Goal: Transaction & Acquisition: Purchase product/service

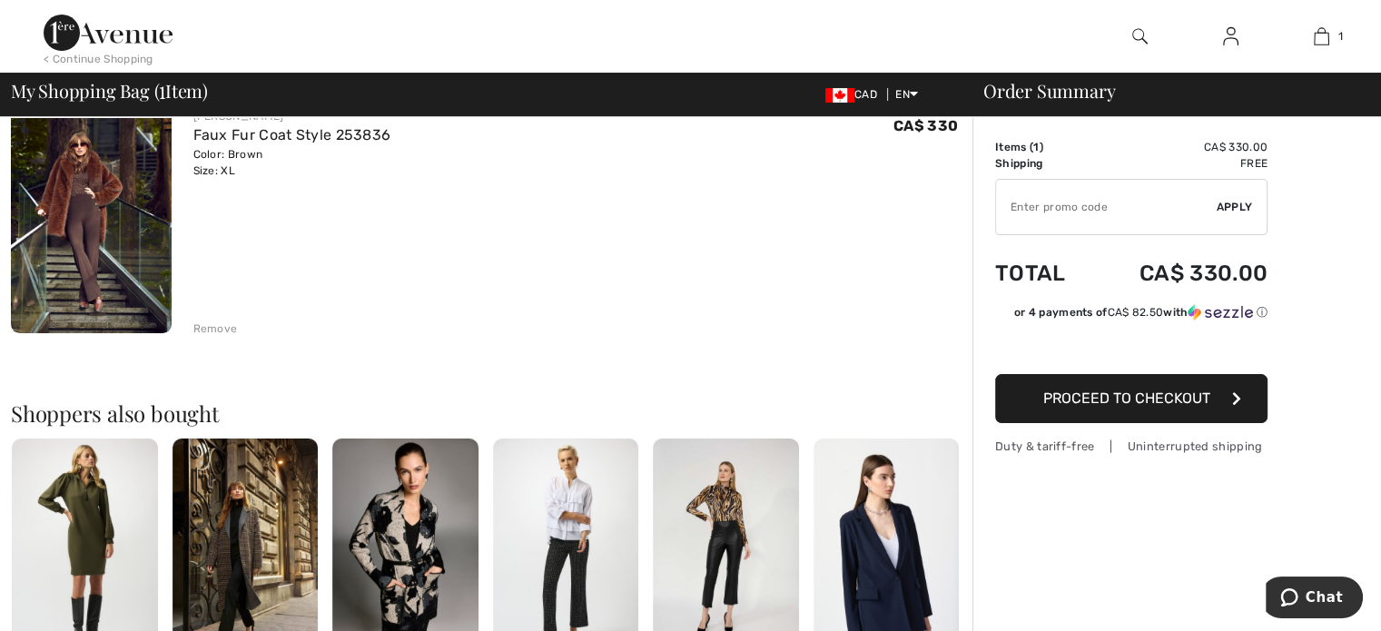
scroll to position [83, 0]
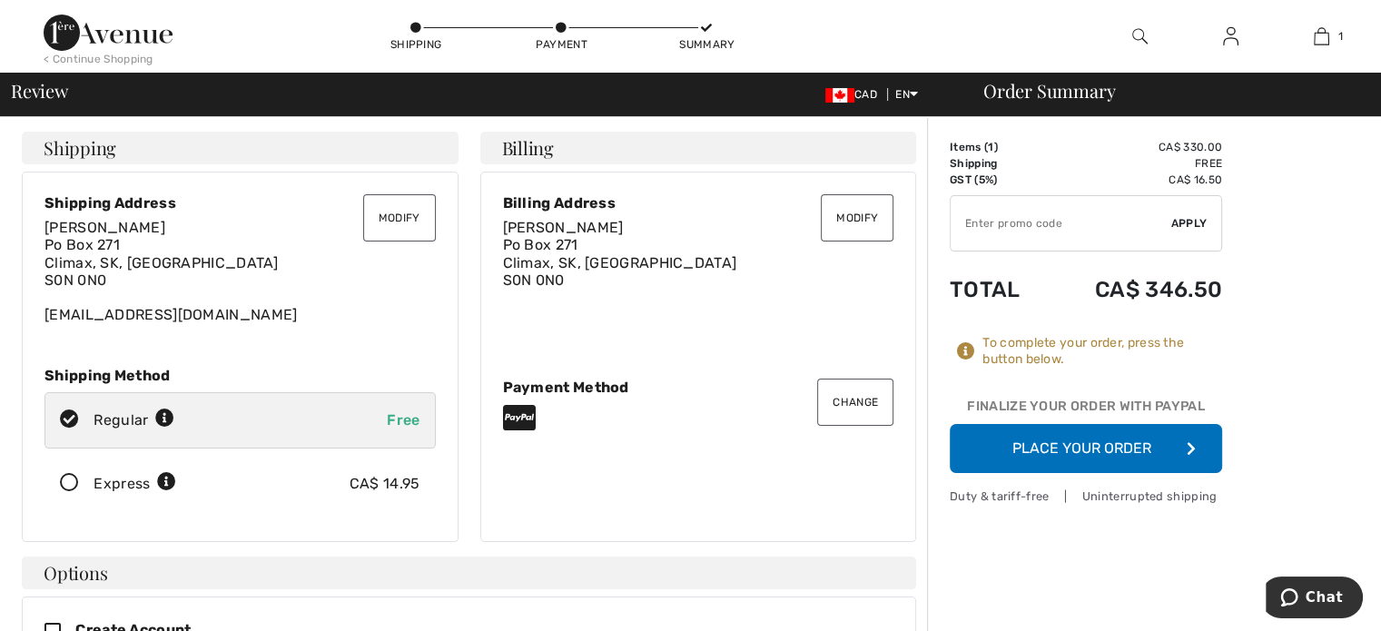
click at [1039, 451] on button "Place Your Order" at bounding box center [1086, 448] width 272 height 49
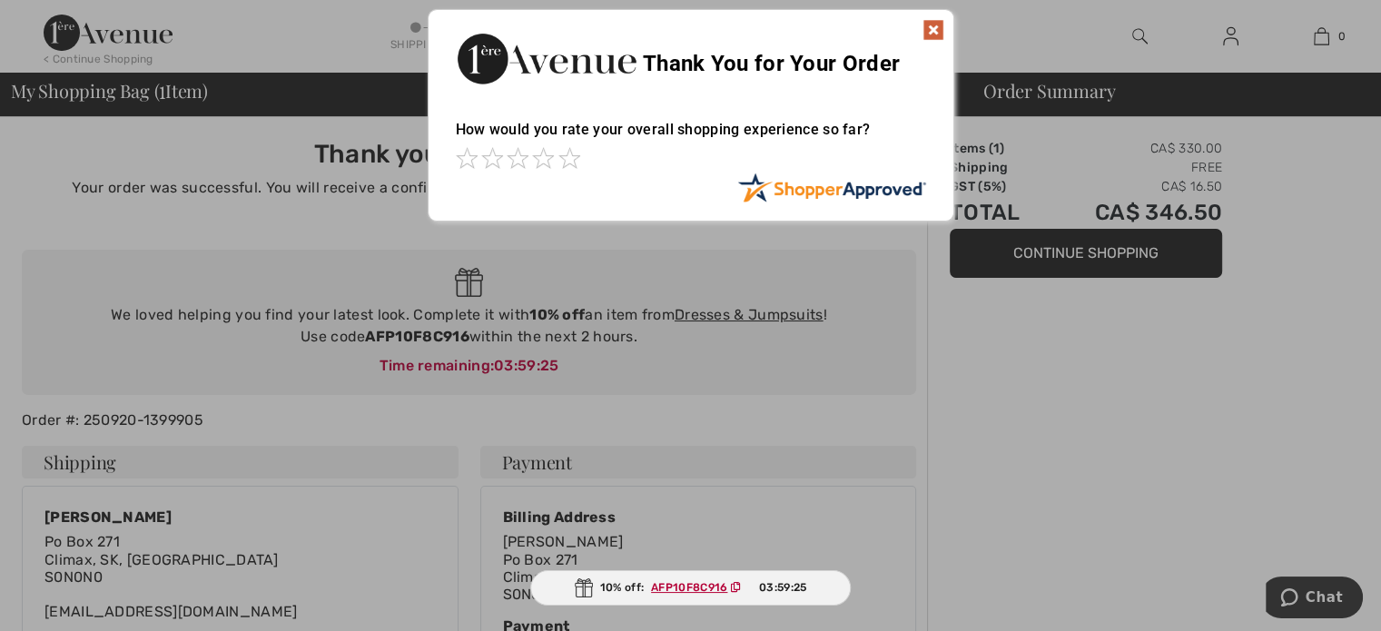
click at [931, 31] on img at bounding box center [933, 30] width 22 height 22
